Goal: Transaction & Acquisition: Purchase product/service

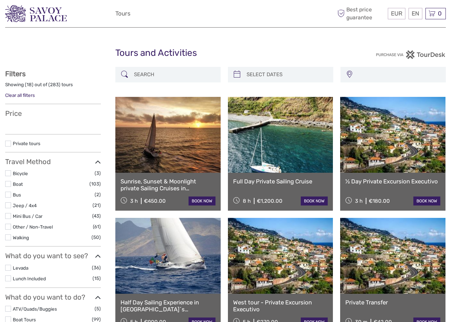
select select
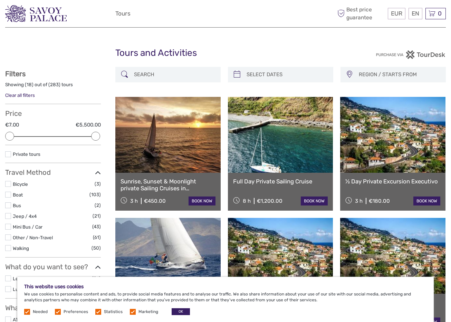
click at [252, 75] on input "search" at bounding box center [287, 75] width 86 height 12
type input "08/09/2025"
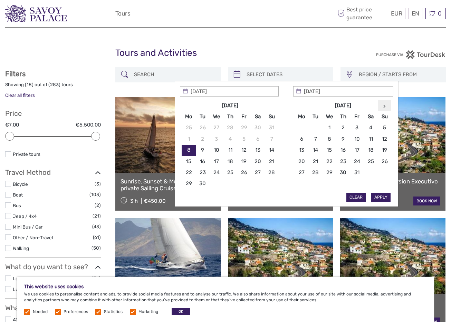
click at [386, 108] on th at bounding box center [385, 105] width 14 height 11
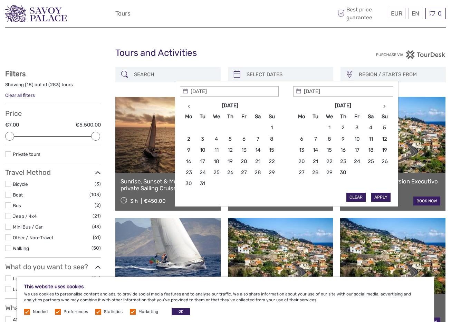
click at [386, 108] on th at bounding box center [385, 105] width 14 height 11
type input "31/05/2026"
click at [381, 200] on div "Apply Clear" at bounding box center [286, 144] width 213 height 116
type input "31/05/2026"
click at [384, 195] on button "Apply" at bounding box center [380, 197] width 19 height 9
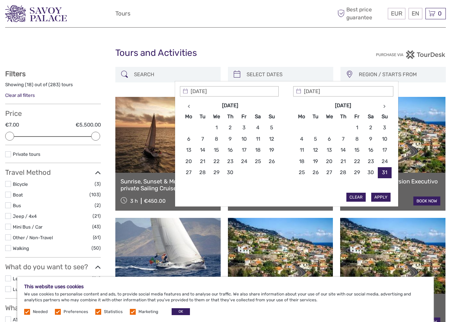
type input "31/05/2026 - 31/05/2026"
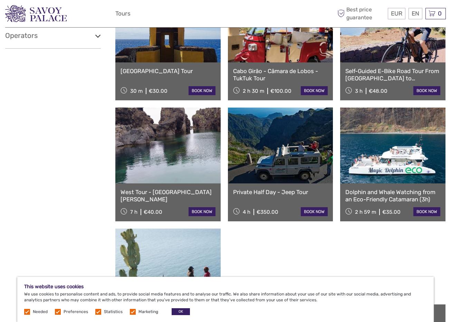
scroll to position [395, 0]
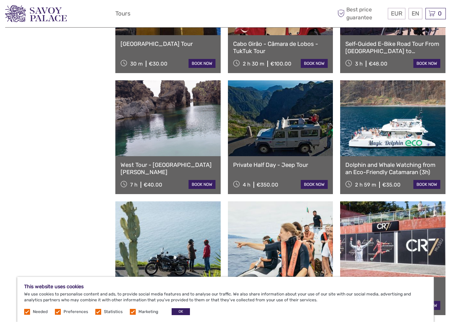
click at [260, 118] on link at bounding box center [280, 118] width 105 height 76
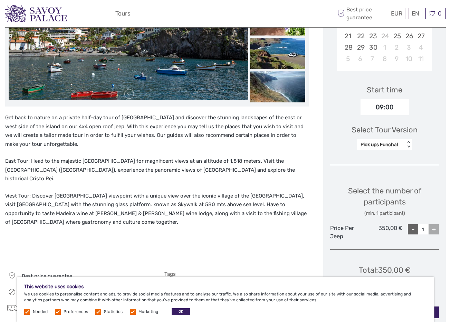
scroll to position [181, 0]
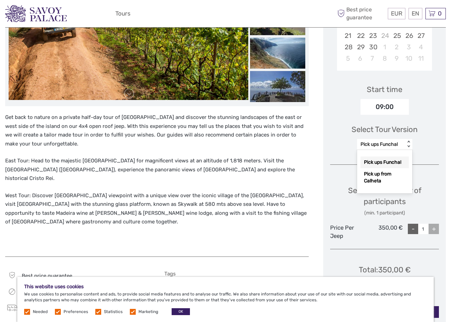
click at [370, 147] on div "Pick ups Funchal" at bounding box center [380, 144] width 41 height 7
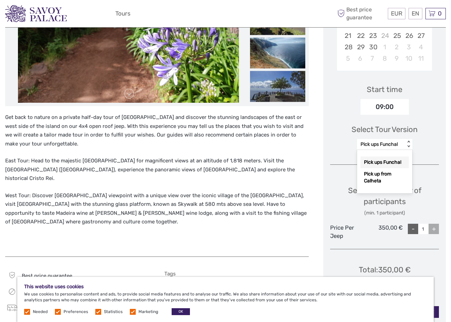
click at [343, 142] on div "Select Tour Version option Pick ups Funchal selected, 1 of 2. 2 results availab…" at bounding box center [384, 134] width 109 height 39
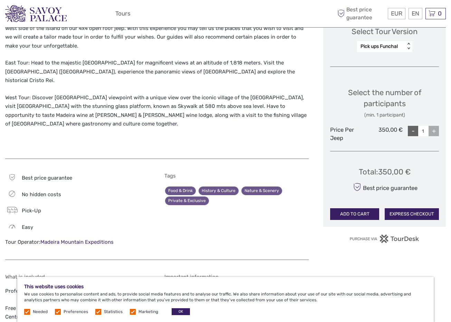
scroll to position [281, 0]
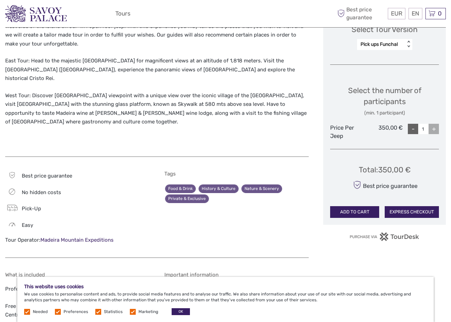
click at [435, 129] on div "+" at bounding box center [433, 129] width 10 height 10
click at [434, 129] on div "+" at bounding box center [433, 129] width 10 height 10
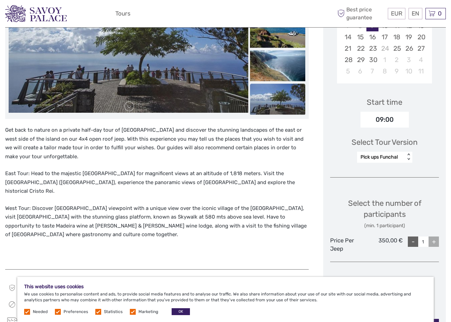
scroll to position [163, 0]
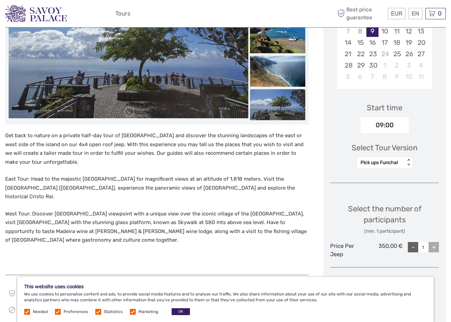
click at [382, 124] on div "09:00" at bounding box center [384, 125] width 48 height 16
click at [383, 127] on div "09:00" at bounding box center [384, 125] width 48 height 16
click at [221, 171] on div "Get back to nature on a private half-day tour of Madeira and discover the stunn…" at bounding box center [156, 200] width 303 height 136
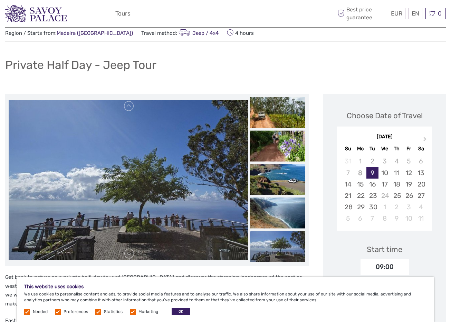
scroll to position [0, 0]
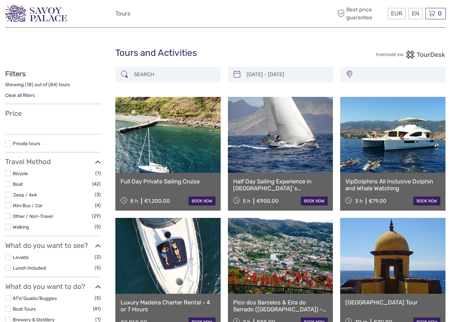
select select
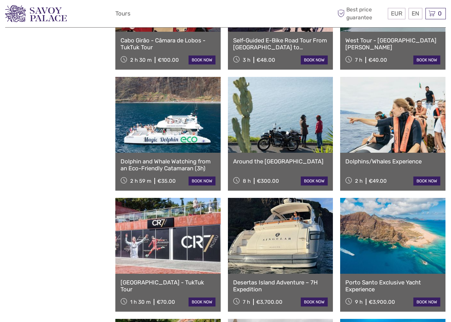
select select
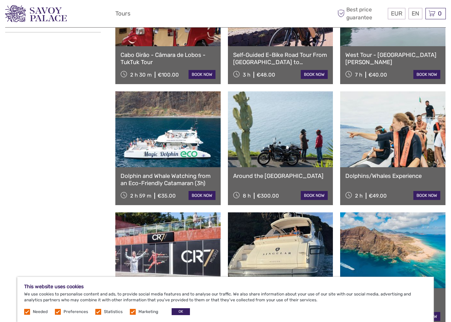
type input "[DATE] - [DATE]"
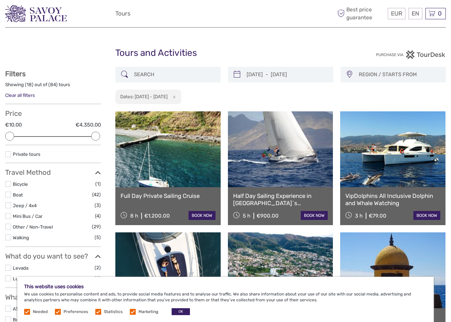
click at [146, 164] on link at bounding box center [167, 150] width 105 height 76
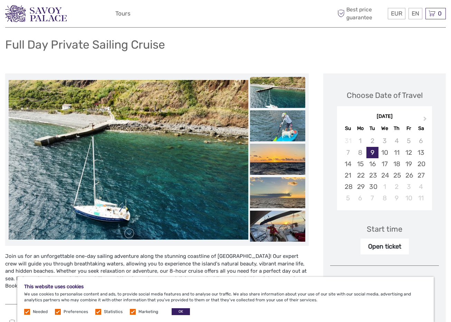
scroll to position [41, 0]
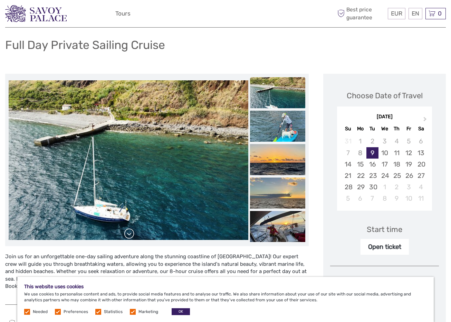
click at [128, 236] on link at bounding box center [129, 234] width 11 height 11
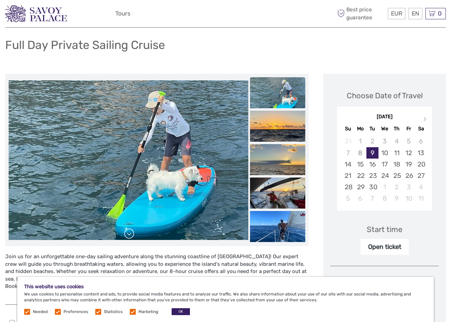
click at [128, 236] on link at bounding box center [129, 234] width 11 height 11
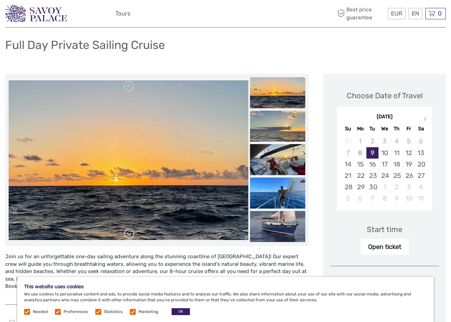
click at [128, 236] on link at bounding box center [129, 234] width 11 height 11
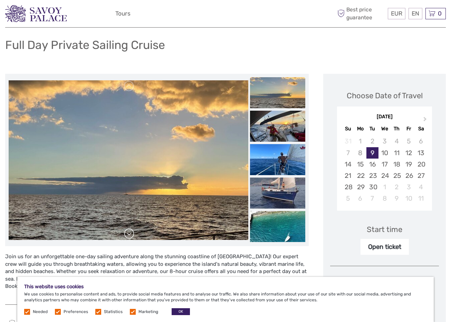
click at [128, 236] on link at bounding box center [129, 234] width 11 height 11
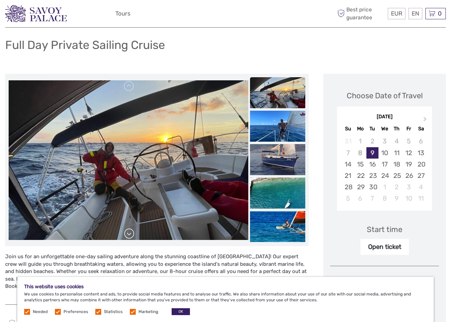
click at [128, 236] on link at bounding box center [129, 234] width 11 height 11
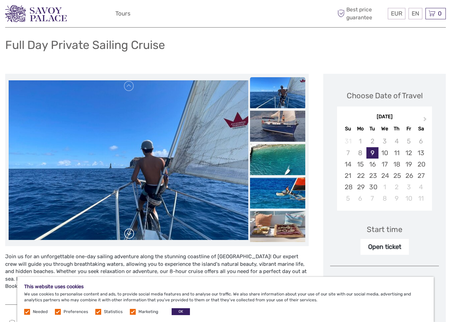
click at [128, 236] on link at bounding box center [129, 234] width 11 height 11
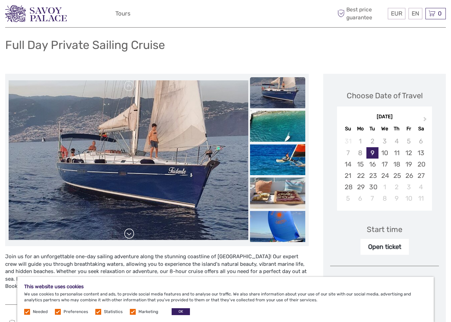
click at [128, 236] on link at bounding box center [129, 234] width 11 height 11
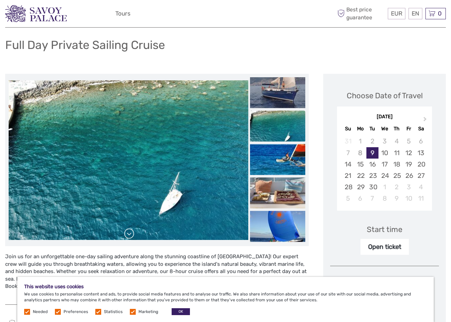
click at [128, 236] on link at bounding box center [129, 234] width 11 height 11
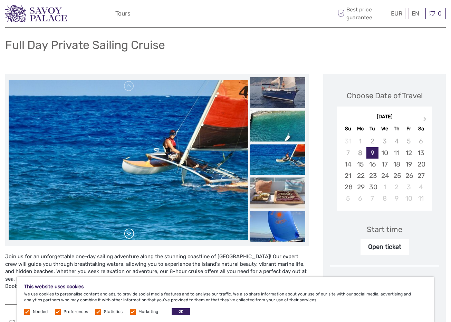
click at [128, 236] on link at bounding box center [129, 234] width 11 height 11
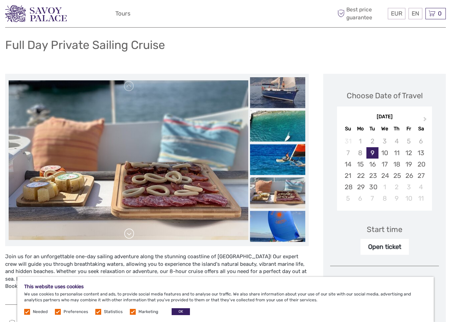
click at [128, 236] on link at bounding box center [129, 234] width 11 height 11
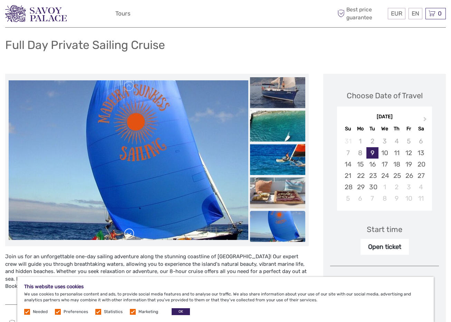
click at [128, 236] on link at bounding box center [129, 234] width 11 height 11
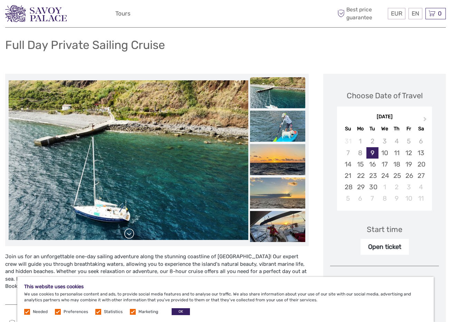
click at [128, 236] on link at bounding box center [129, 234] width 11 height 11
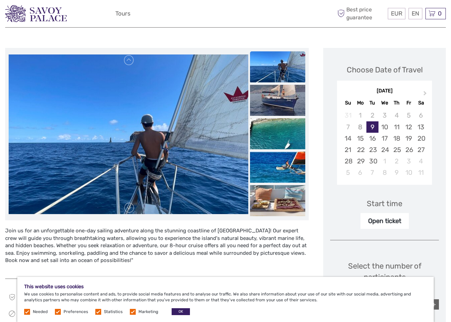
scroll to position [0, 0]
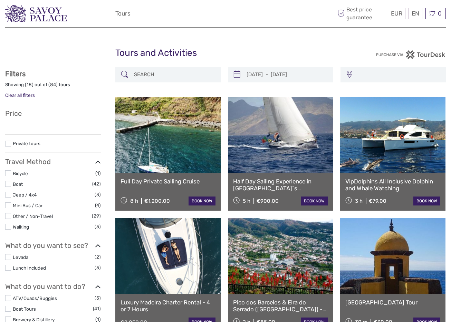
select select
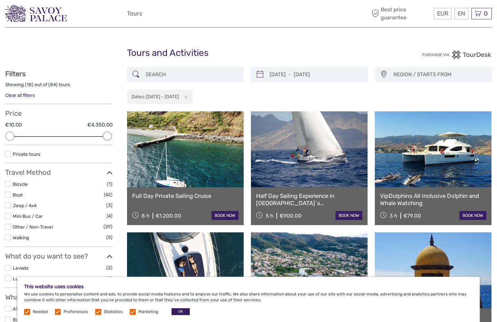
click at [9, 205] on label at bounding box center [8, 206] width 6 height 6
click at [0, 0] on input "checkbox" at bounding box center [0, 0] width 0 height 0
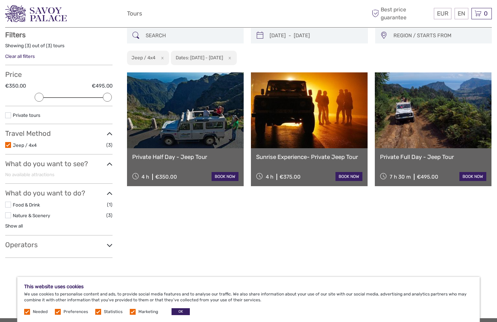
scroll to position [39, 0]
click at [8, 144] on label at bounding box center [8, 145] width 6 height 6
click at [0, 0] on input "checkbox" at bounding box center [0, 0] width 0 height 0
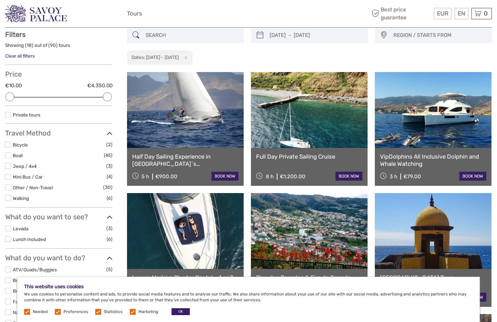
click at [9, 155] on label at bounding box center [8, 156] width 6 height 6
click at [0, 0] on input "checkbox" at bounding box center [0, 0] width 0 height 0
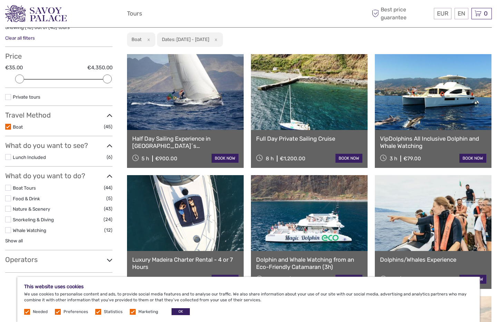
scroll to position [58, 0]
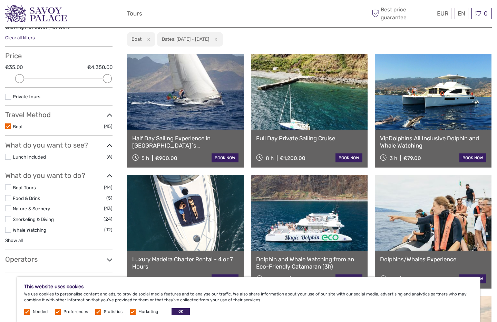
click at [8, 98] on label at bounding box center [8, 97] width 6 height 6
click at [0, 0] on input "checkbox" at bounding box center [0, 0] width 0 height 0
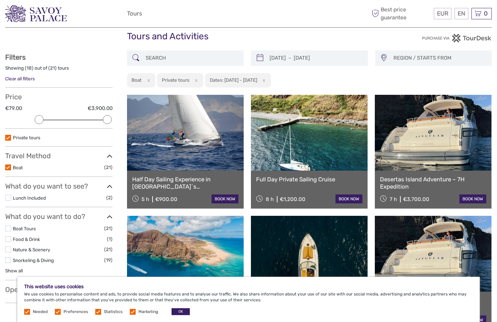
scroll to position [13, 0]
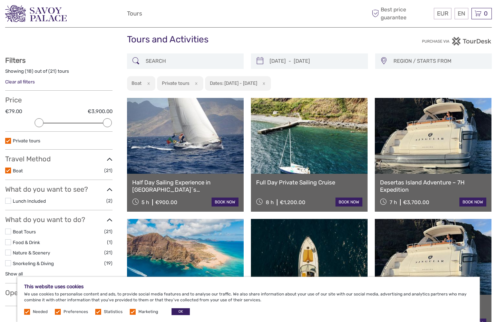
click at [193, 156] on link at bounding box center [185, 136] width 117 height 76
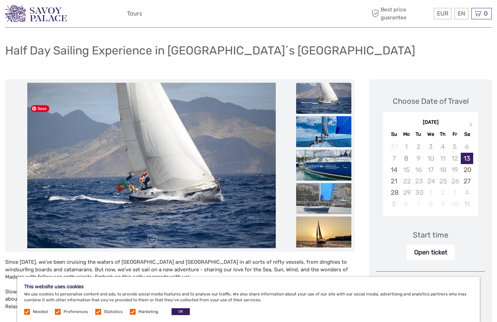
scroll to position [38, 0]
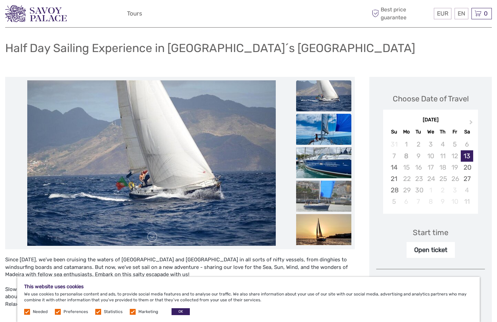
click at [322, 131] on img at bounding box center [323, 129] width 55 height 31
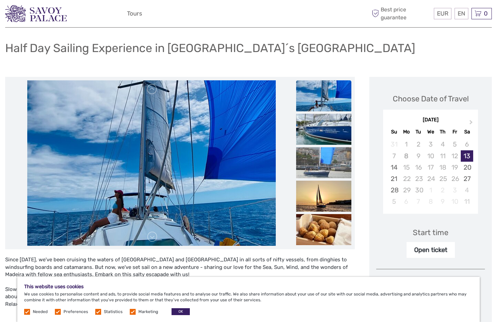
click at [322, 131] on img at bounding box center [323, 129] width 55 height 31
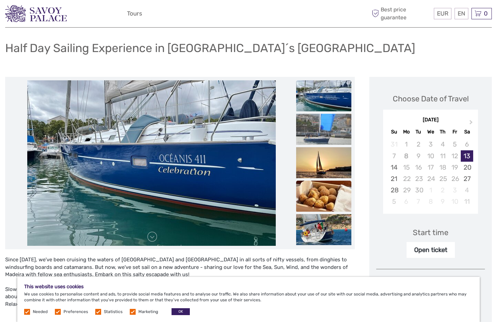
click at [327, 198] on img at bounding box center [323, 196] width 55 height 31
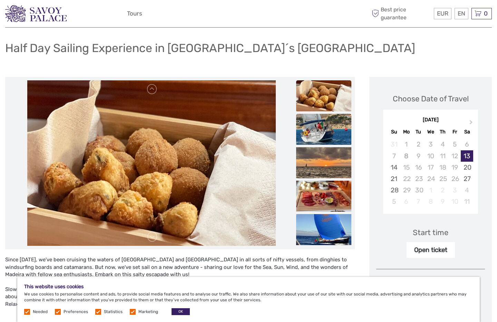
click at [311, 130] on img at bounding box center [323, 129] width 55 height 31
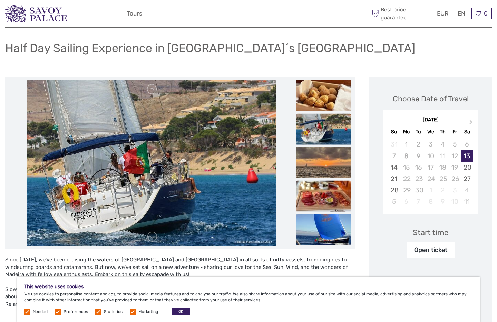
click at [309, 201] on img at bounding box center [323, 196] width 55 height 31
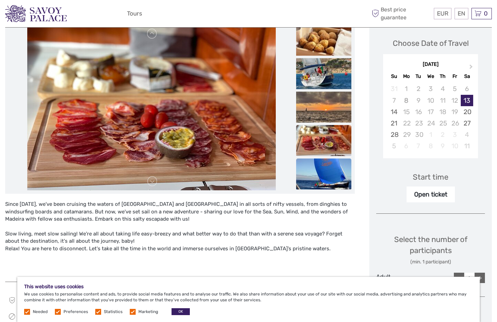
scroll to position [94, 0]
click at [312, 177] on img at bounding box center [323, 173] width 55 height 31
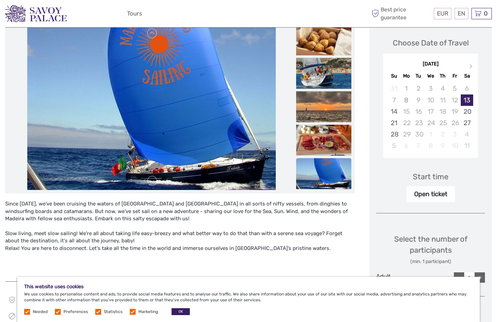
click at [312, 177] on img at bounding box center [323, 173] width 55 height 31
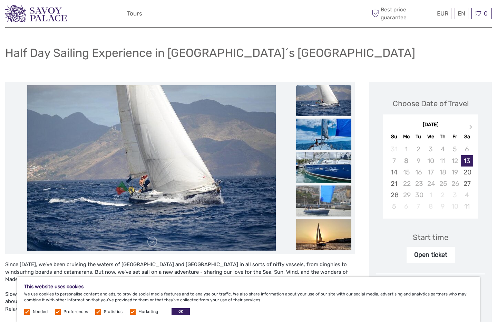
scroll to position [0, 0]
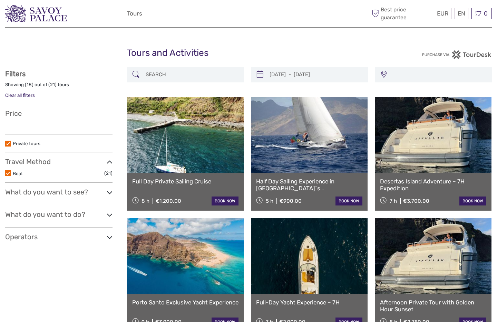
select select
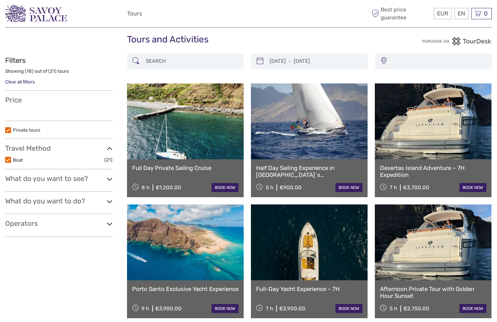
scroll to position [13, 0]
type input "29/05/2026 - 29/05/2026"
select select
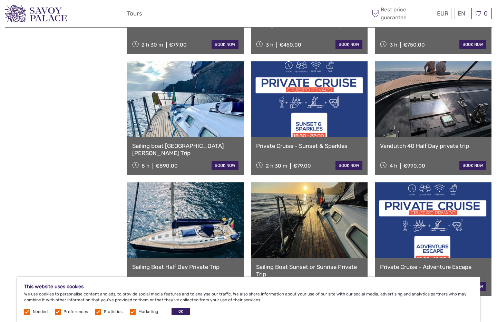
scroll to position [536, 0]
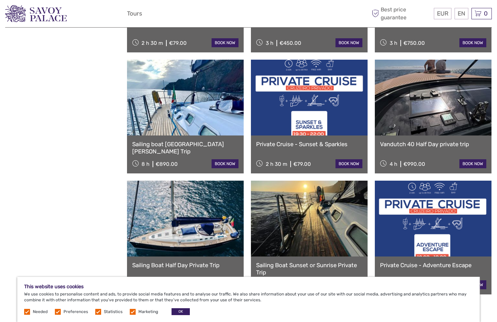
click at [464, 111] on link at bounding box center [433, 98] width 117 height 76
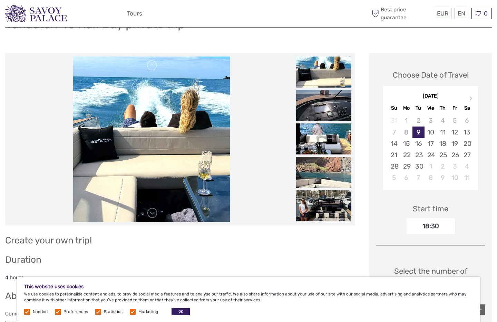
scroll to position [61, 0]
click at [310, 91] on img at bounding box center [323, 105] width 55 height 31
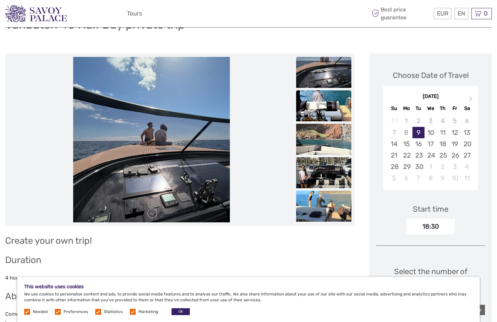
click at [312, 108] on img at bounding box center [323, 105] width 55 height 31
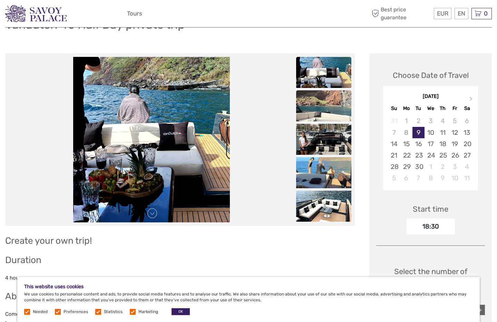
click at [313, 110] on img at bounding box center [323, 105] width 55 height 31
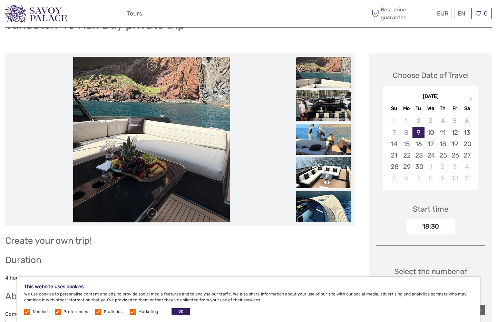
click at [313, 110] on img at bounding box center [323, 105] width 55 height 31
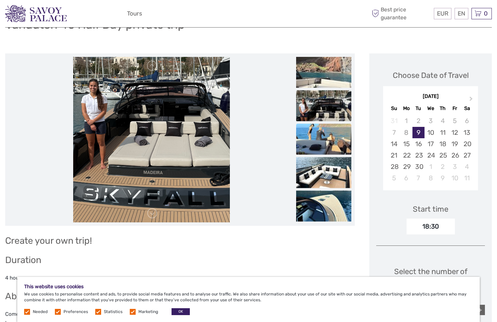
click at [322, 133] on img at bounding box center [323, 139] width 55 height 31
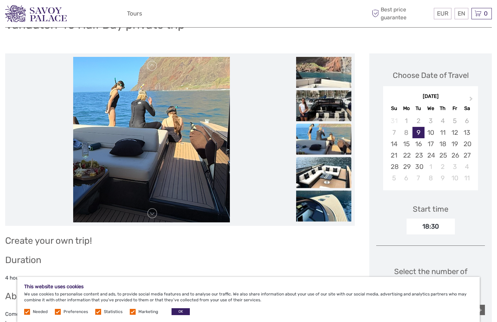
click at [328, 177] on img at bounding box center [323, 172] width 55 height 31
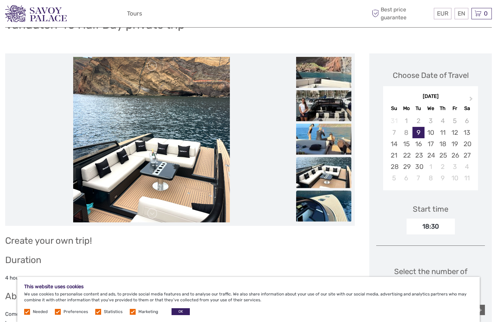
click at [327, 215] on img at bounding box center [323, 206] width 55 height 31
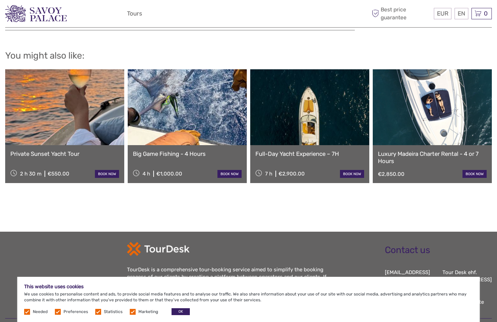
scroll to position [608, 0]
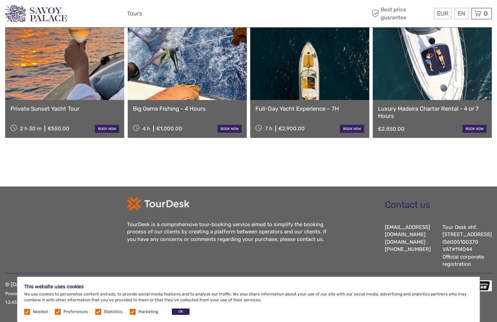
click at [178, 311] on button "OK" at bounding box center [181, 312] width 18 height 7
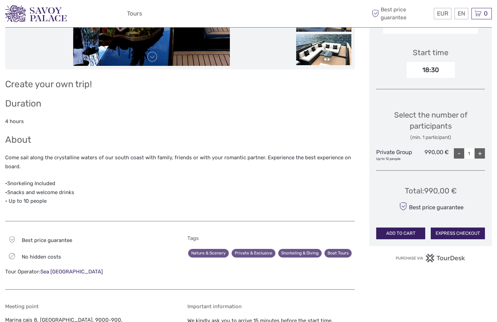
scroll to position [0, 0]
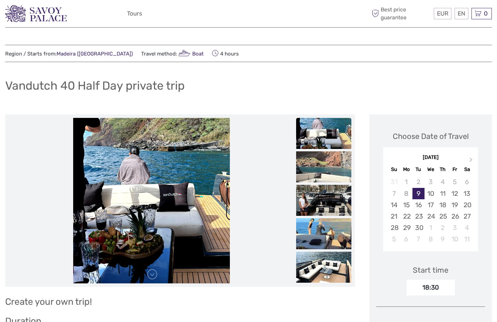
click at [321, 139] on img at bounding box center [323, 133] width 55 height 31
click at [323, 167] on img at bounding box center [323, 167] width 55 height 31
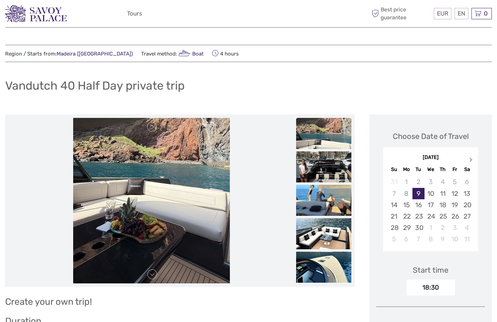
click at [471, 159] on span "Next Month" at bounding box center [471, 161] width 0 height 10
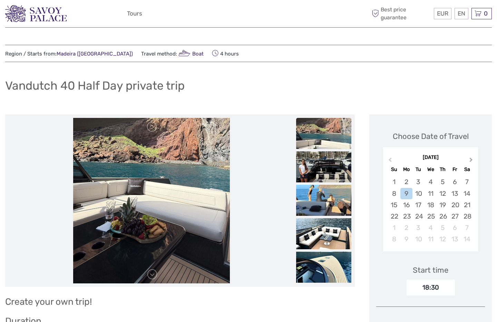
click at [471, 159] on span "Next Month" at bounding box center [471, 161] width 0 height 10
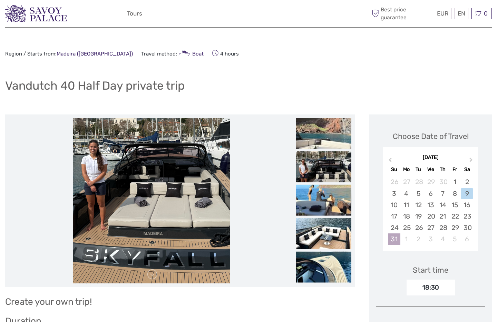
click at [394, 240] on div "31" at bounding box center [394, 239] width 12 height 11
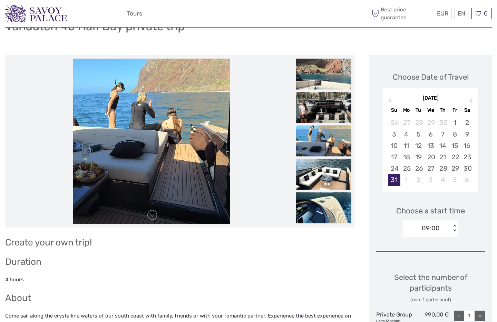
scroll to position [60, 0]
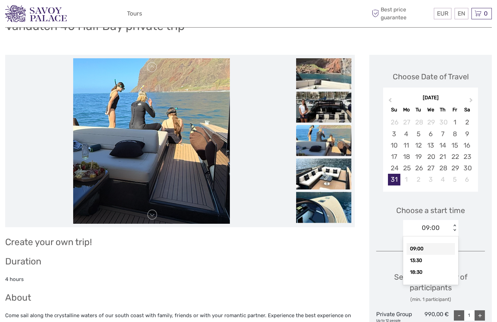
click at [423, 225] on div "09:00" at bounding box center [431, 228] width 18 height 9
click at [420, 265] on div "13:30" at bounding box center [431, 261] width 48 height 12
click at [382, 235] on div "Choose a start time option 13:30, selected. Select is focused , press Down to o…" at bounding box center [430, 218] width 109 height 44
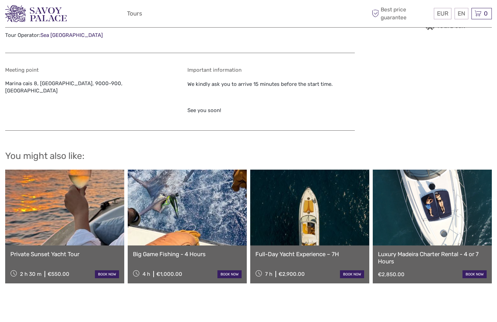
scroll to position [455, 0]
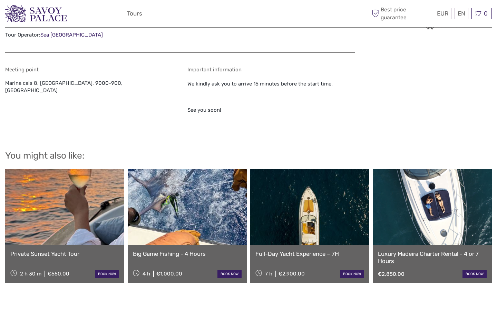
click at [429, 215] on link at bounding box center [432, 208] width 119 height 76
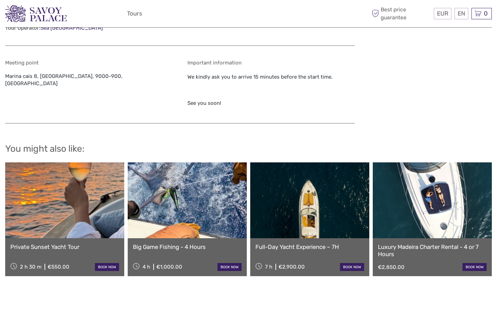
scroll to position [463, 0]
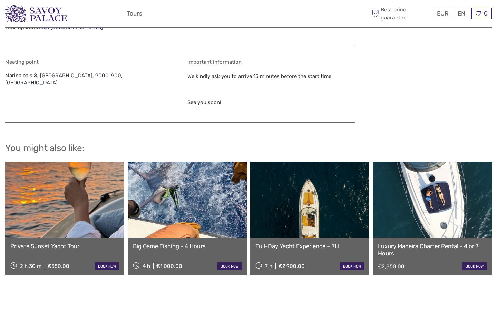
click at [316, 203] on link at bounding box center [309, 200] width 119 height 76
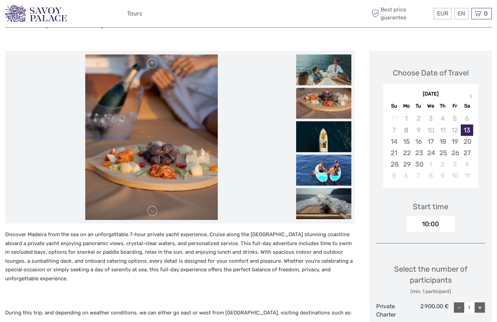
scroll to position [54, 0]
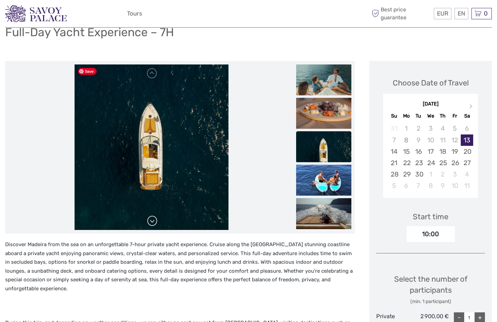
click at [154, 225] on link at bounding box center [152, 221] width 11 height 11
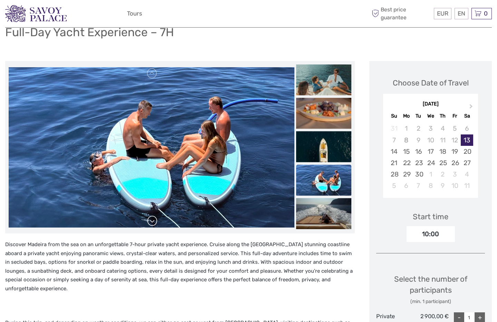
click at [154, 225] on link at bounding box center [152, 221] width 11 height 11
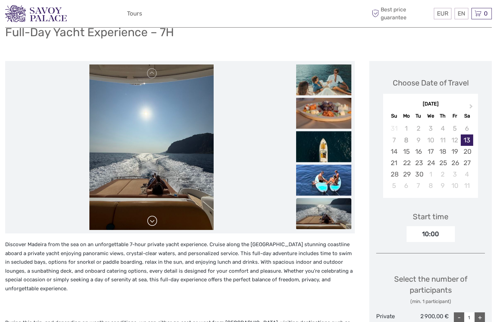
click at [154, 225] on link at bounding box center [152, 221] width 11 height 11
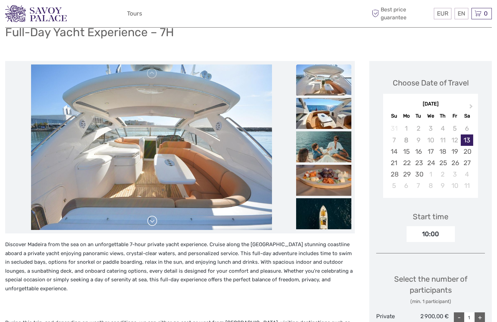
click at [154, 225] on link at bounding box center [152, 221] width 11 height 11
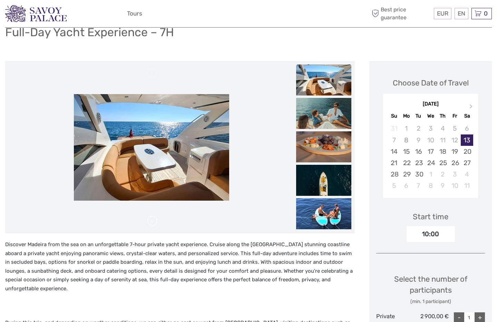
click at [153, 224] on link at bounding box center [152, 221] width 11 height 11
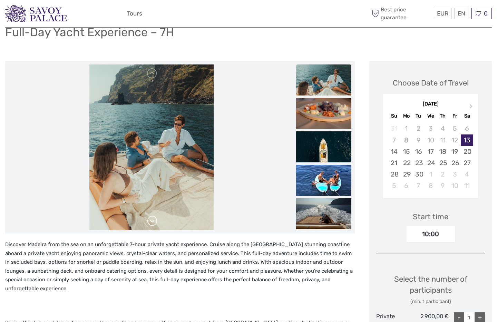
click at [153, 224] on link at bounding box center [152, 221] width 11 height 11
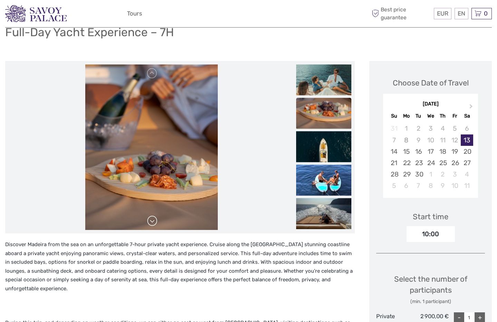
click at [153, 224] on link at bounding box center [152, 221] width 11 height 11
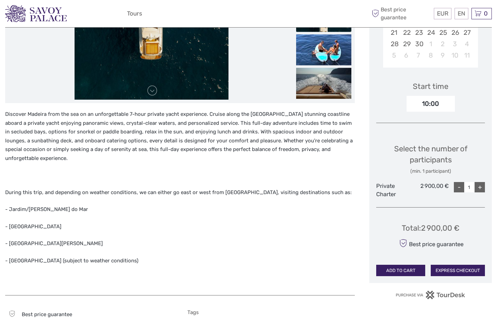
scroll to position [200, 0]
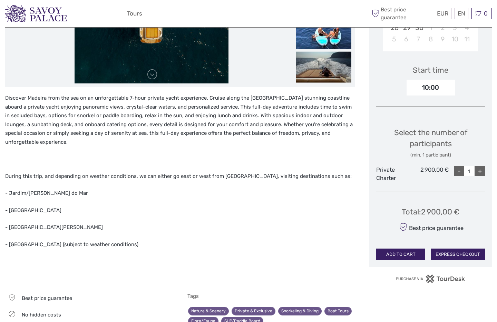
click at [412, 253] on button "ADD TO CART" at bounding box center [400, 255] width 49 height 12
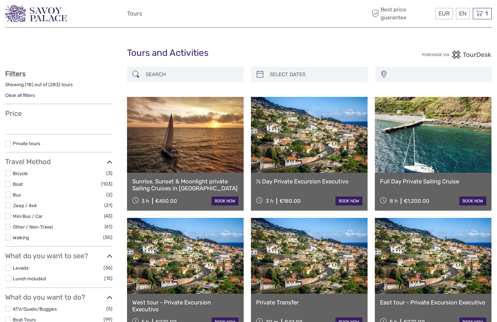
select select
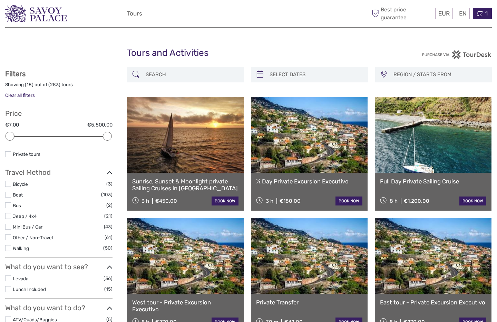
click at [479, 13] on icon at bounding box center [479, 13] width 7 height 9
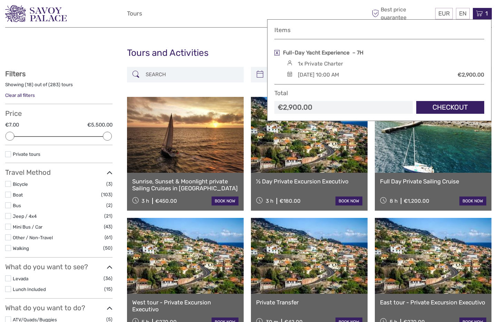
click at [434, 111] on link "Checkout" at bounding box center [450, 107] width 68 height 13
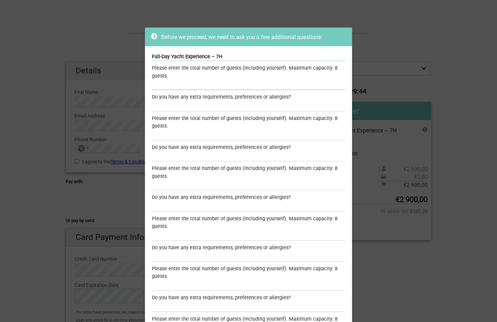
click at [172, 83] on input "text" at bounding box center [248, 85] width 193 height 10
type input "4"
click at [186, 136] on input "text" at bounding box center [248, 135] width 193 height 10
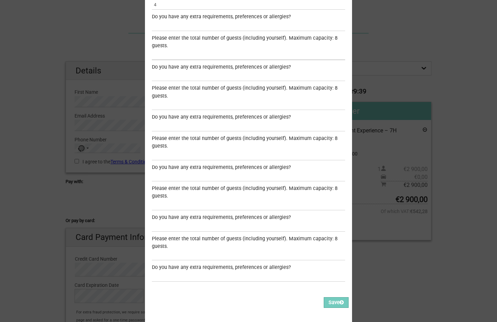
scroll to position [83, 0]
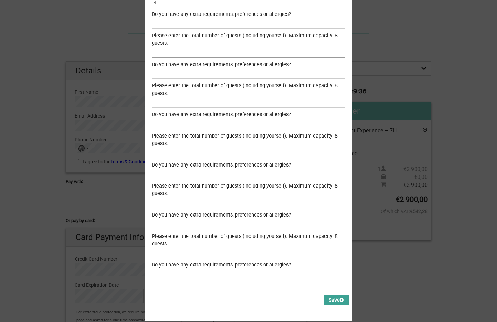
click at [332, 301] on button "Save" at bounding box center [336, 300] width 25 height 11
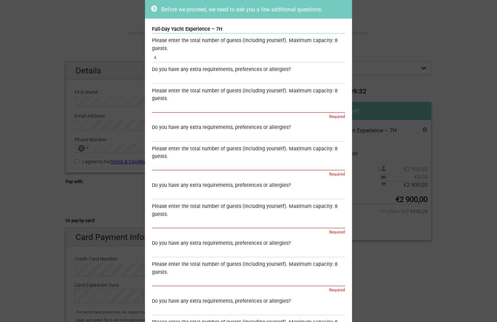
scroll to position [21, 0]
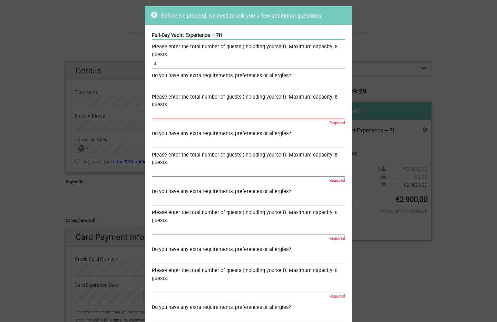
click at [190, 112] on input "text" at bounding box center [248, 114] width 193 height 10
type input "4"
click at [180, 84] on input "text" at bounding box center [248, 85] width 193 height 10
type input "j"
type input "no"
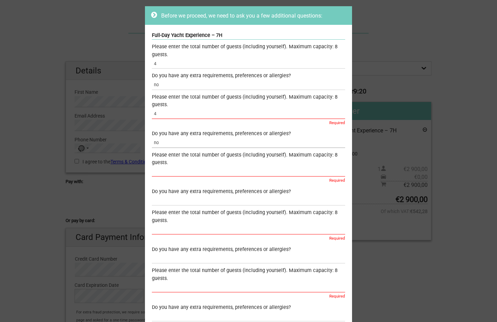
type input "no"
type input "4"
type input "no"
type input "4"
type input "no"
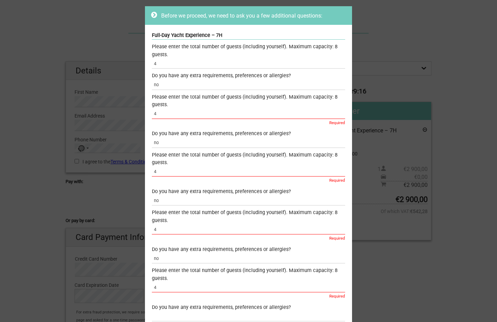
type input "4"
type input "no"
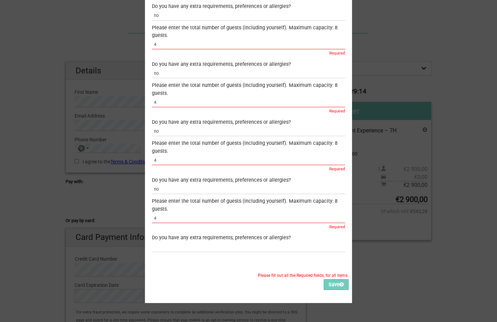
type input "4"
type input "no"
click at [330, 290] on button "Save" at bounding box center [336, 285] width 25 height 11
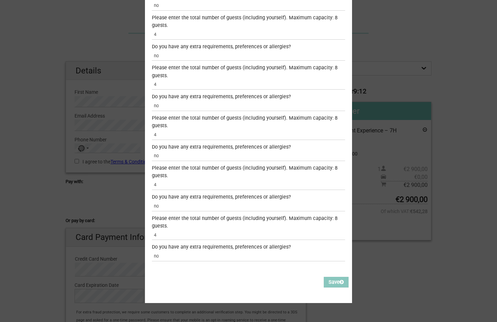
scroll to position [101, 0]
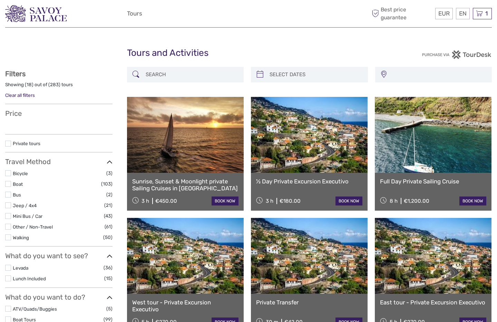
select select
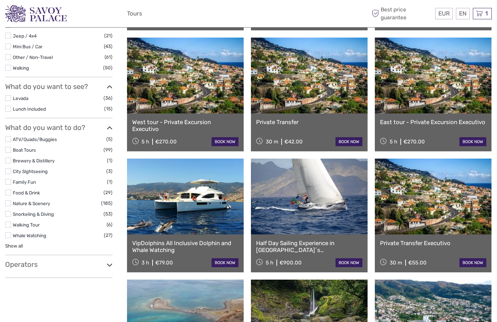
scroll to position [181, 0]
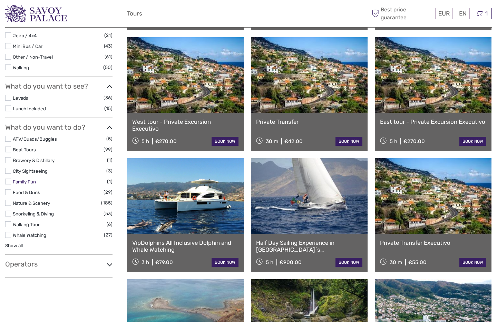
click at [25, 184] on link "Family Fun" at bounding box center [24, 182] width 23 height 6
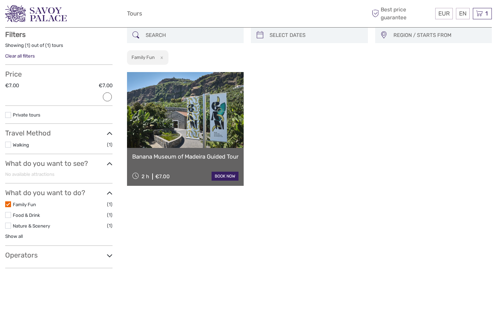
scroll to position [43, 0]
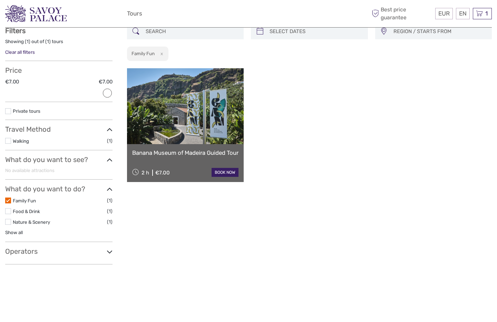
click at [9, 199] on label at bounding box center [8, 201] width 6 height 6
click at [0, 0] on input "checkbox" at bounding box center [0, 0] width 0 height 0
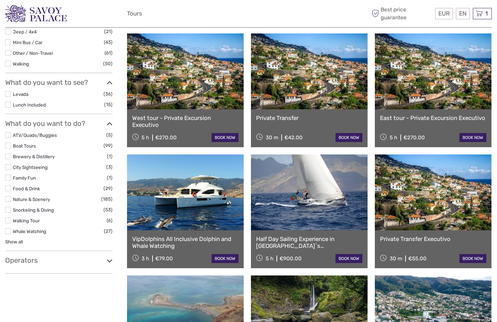
scroll to position [186, 0]
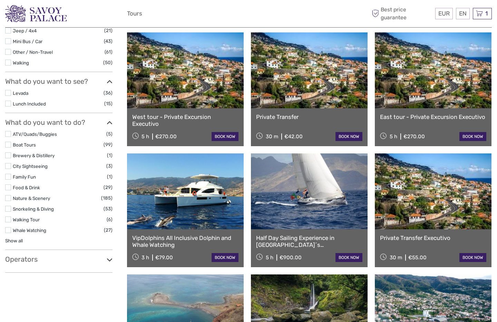
click at [8, 188] on label at bounding box center [8, 188] width 6 height 6
click at [0, 0] on input "checkbox" at bounding box center [0, 0] width 0 height 0
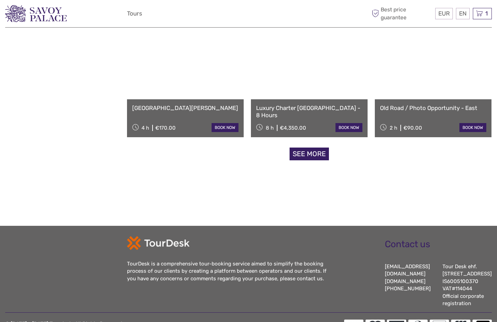
scroll to position [740, 0]
